Goal: Navigation & Orientation: Find specific page/section

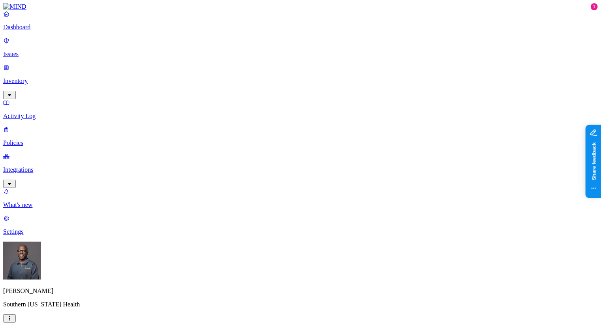
click at [75, 305] on html "Dashboard Issues Inventory Activity Log Policies Integrations What's new 1 Sett…" at bounding box center [300, 313] width 601 height 626
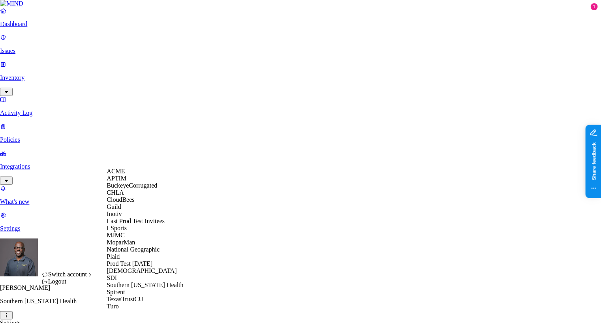
click at [148, 203] on div "CloudBees" at bounding box center [145, 199] width 77 height 7
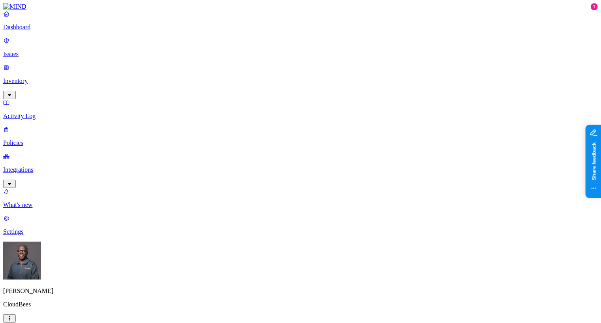
click at [36, 31] on p "Dashboard" at bounding box center [300, 27] width 595 height 7
click at [36, 153] on link "Integrations" at bounding box center [300, 170] width 595 height 34
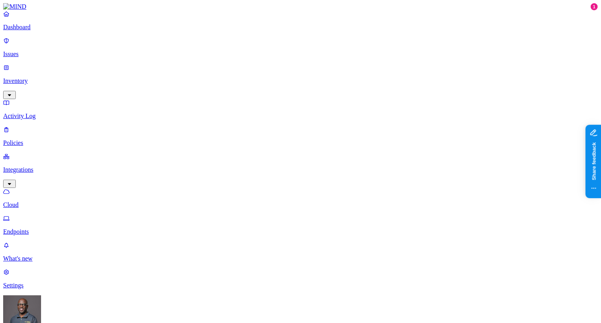
click at [42, 215] on link "Endpoints" at bounding box center [300, 225] width 595 height 21
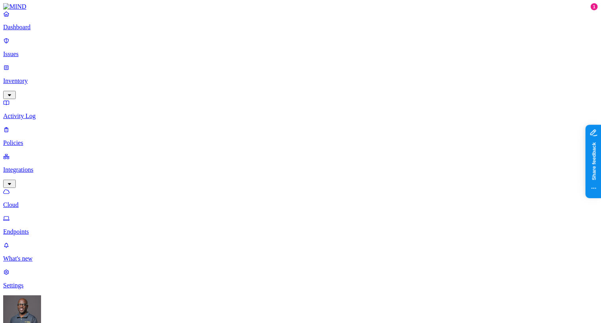
click at [42, 31] on link "Dashboard" at bounding box center [300, 20] width 595 height 21
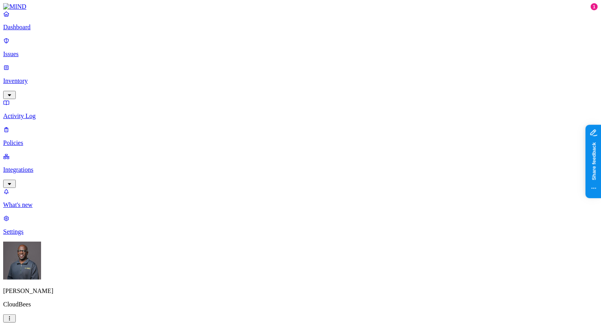
click at [33, 51] on p "Issues" at bounding box center [300, 54] width 595 height 7
click at [29, 139] on p "Policies" at bounding box center [300, 142] width 595 height 7
click at [30, 166] on p "Integrations" at bounding box center [300, 169] width 595 height 7
